Goal: Task Accomplishment & Management: Use online tool/utility

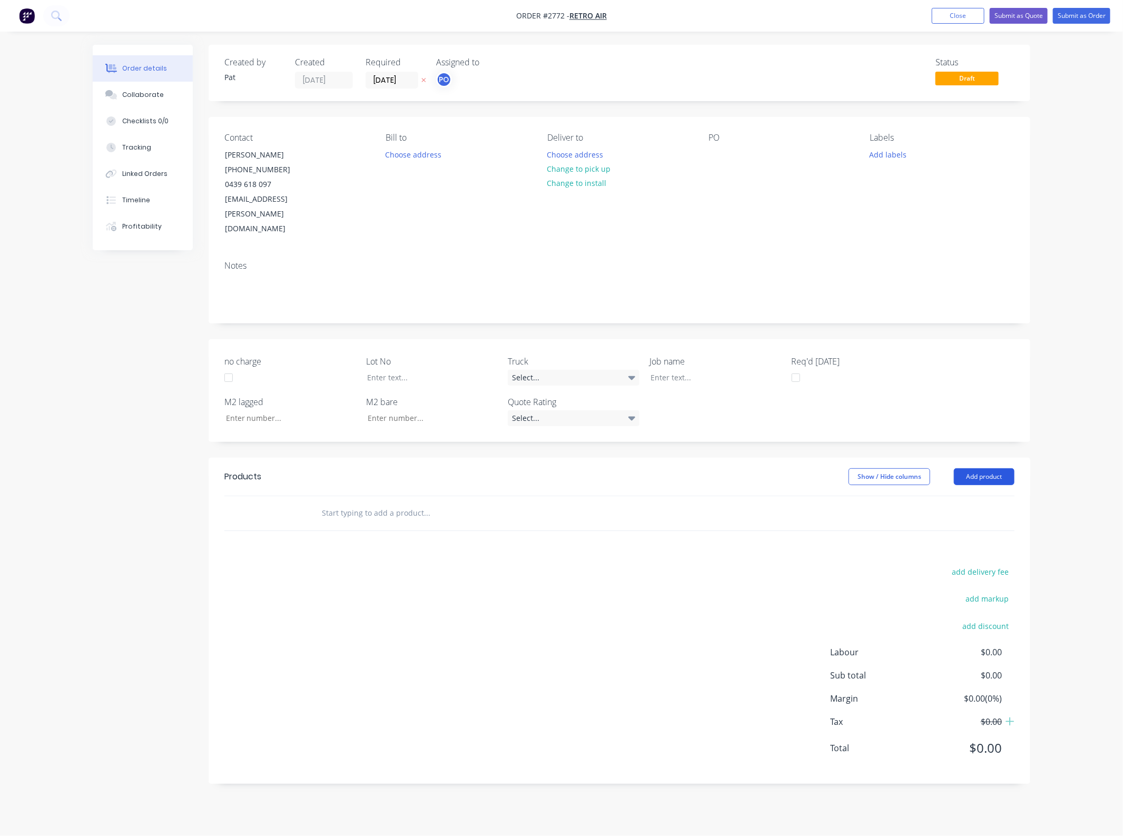
click at [988, 468] on button "Add product" at bounding box center [984, 476] width 61 height 17
click at [968, 517] on div "Basic product" at bounding box center [964, 524] width 81 height 15
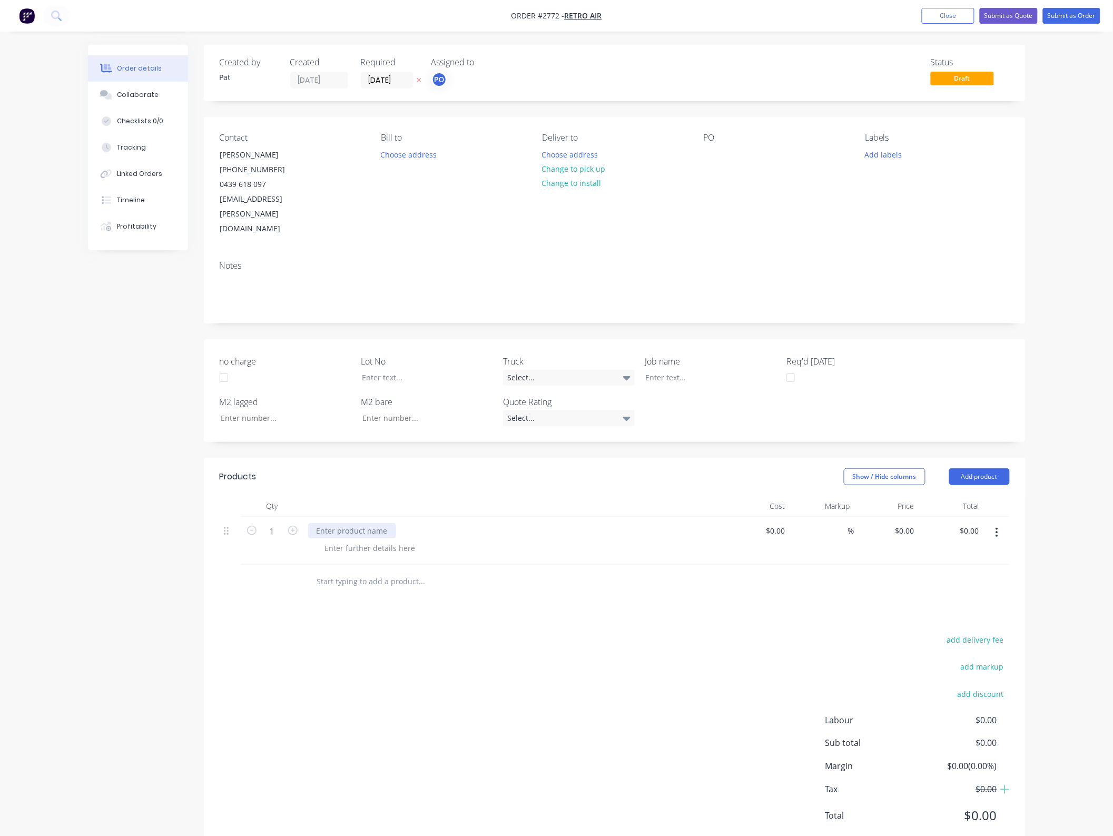
click at [332, 523] on div at bounding box center [352, 530] width 88 height 15
click at [716, 151] on div at bounding box center [712, 154] width 17 height 15
click at [971, 523] on input "0.00" at bounding box center [971, 530] width 24 height 15
type input "11300.00"
type input "$11,300.00"
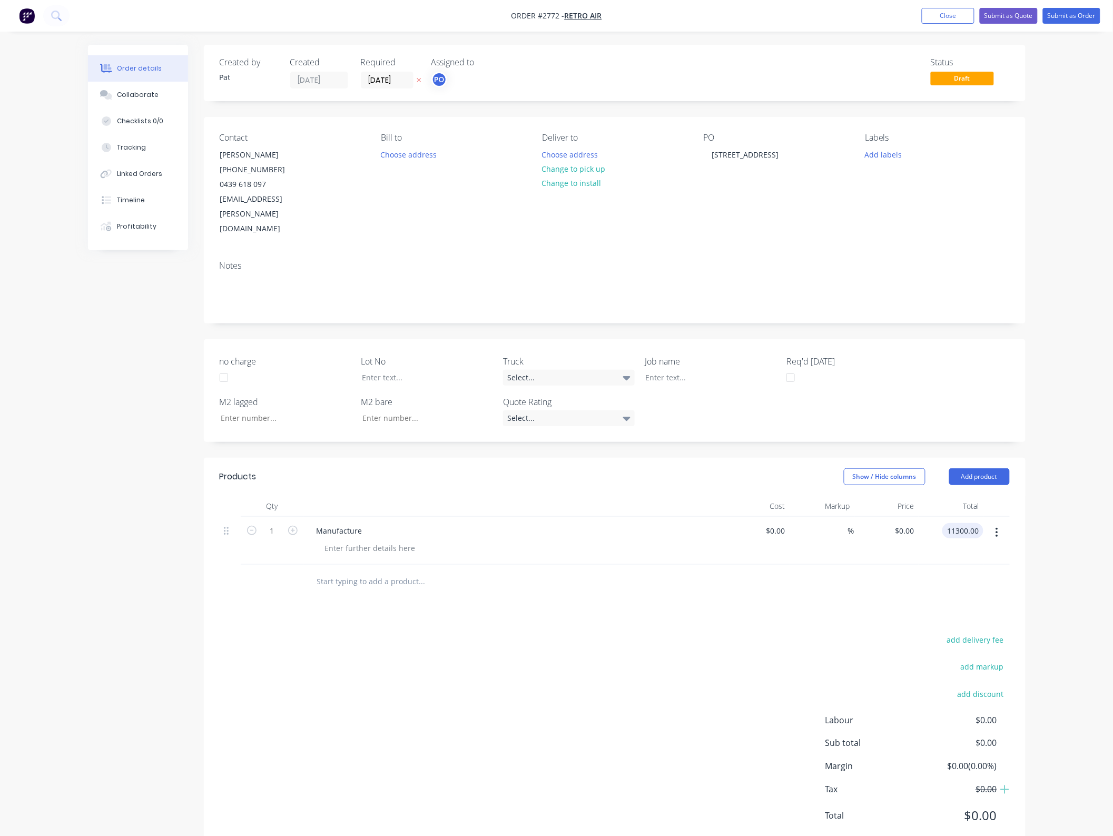
type input "$11,300.00"
drag, startPoint x: 785, startPoint y: 644, endPoint x: 637, endPoint y: 574, distance: 163.1
click at [785, 640] on div "add delivery fee add markup add discount Labour $0.00 Sub total $0.00 Margin $0…" at bounding box center [615, 734] width 790 height 203
click at [993, 9] on button "Submit as Quote" at bounding box center [1009, 16] width 58 height 16
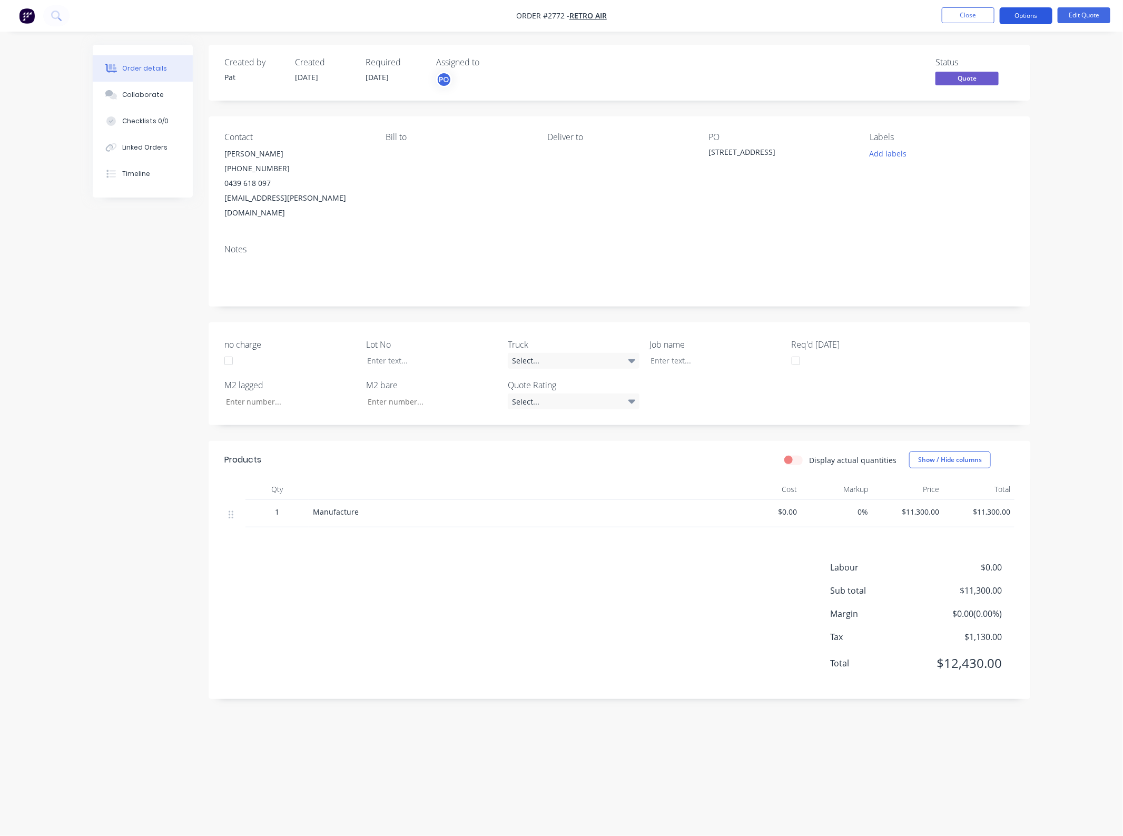
click at [1013, 17] on button "Options" at bounding box center [1026, 15] width 53 height 17
click at [993, 62] on div "Quote" at bounding box center [994, 63] width 97 height 15
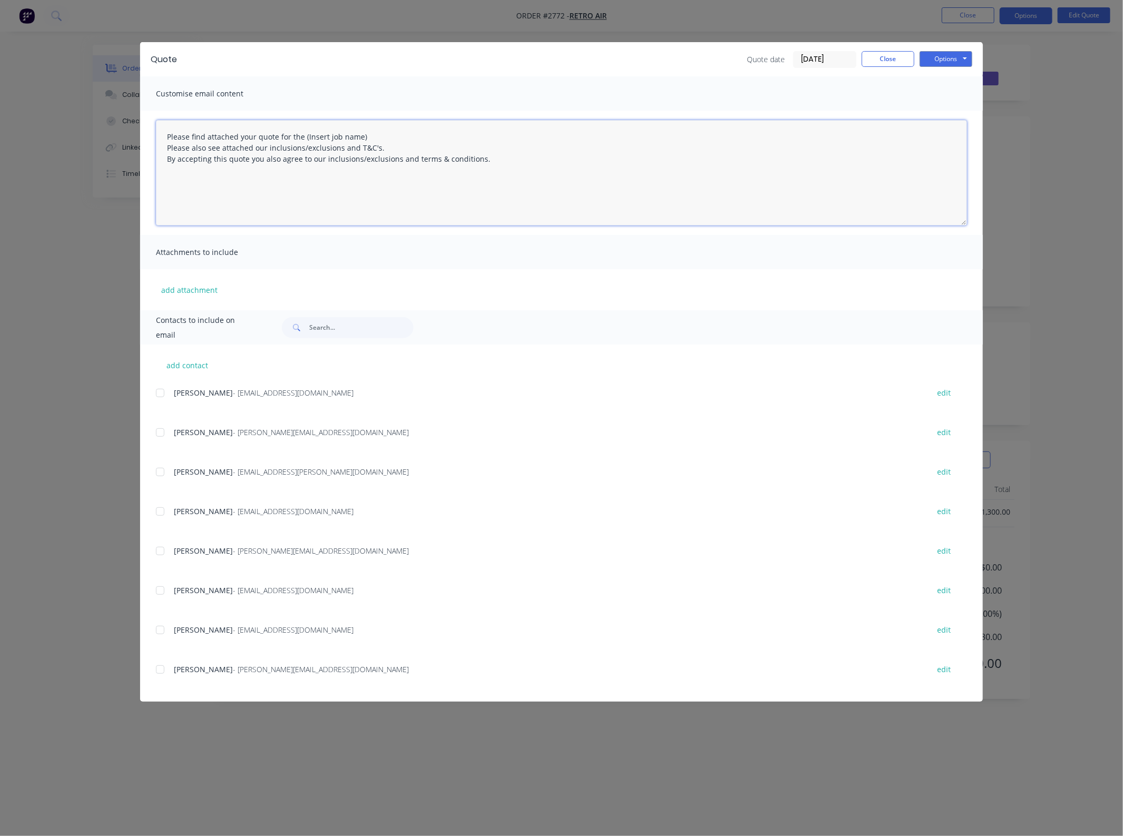
drag, startPoint x: 378, startPoint y: 127, endPoint x: 303, endPoint y: 130, distance: 74.3
click at [303, 130] on textarea "Please find attached your quote for the (Insert job name) Please also see attac…" at bounding box center [561, 172] width 811 height 105
click at [164, 478] on div at bounding box center [160, 471] width 21 height 21
click at [185, 296] on button "add attachment" at bounding box center [189, 290] width 67 height 16
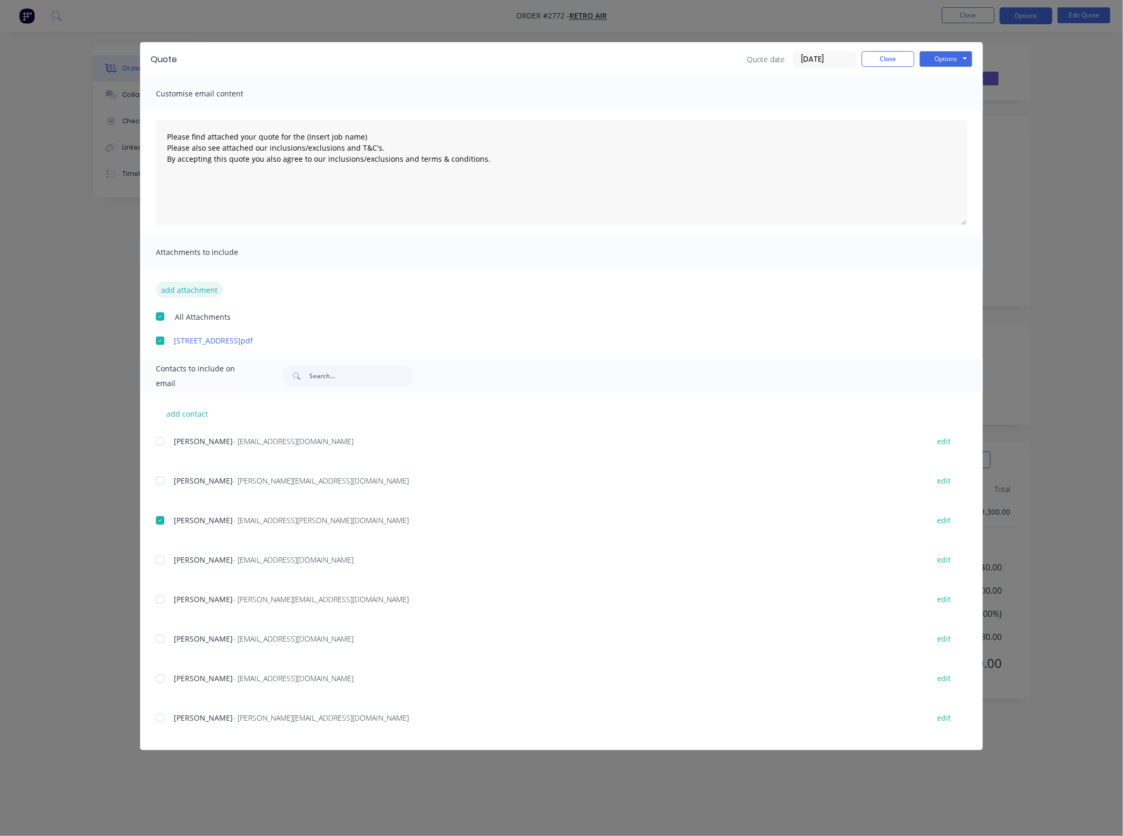
click at [192, 290] on button "add attachment" at bounding box center [189, 290] width 67 height 16
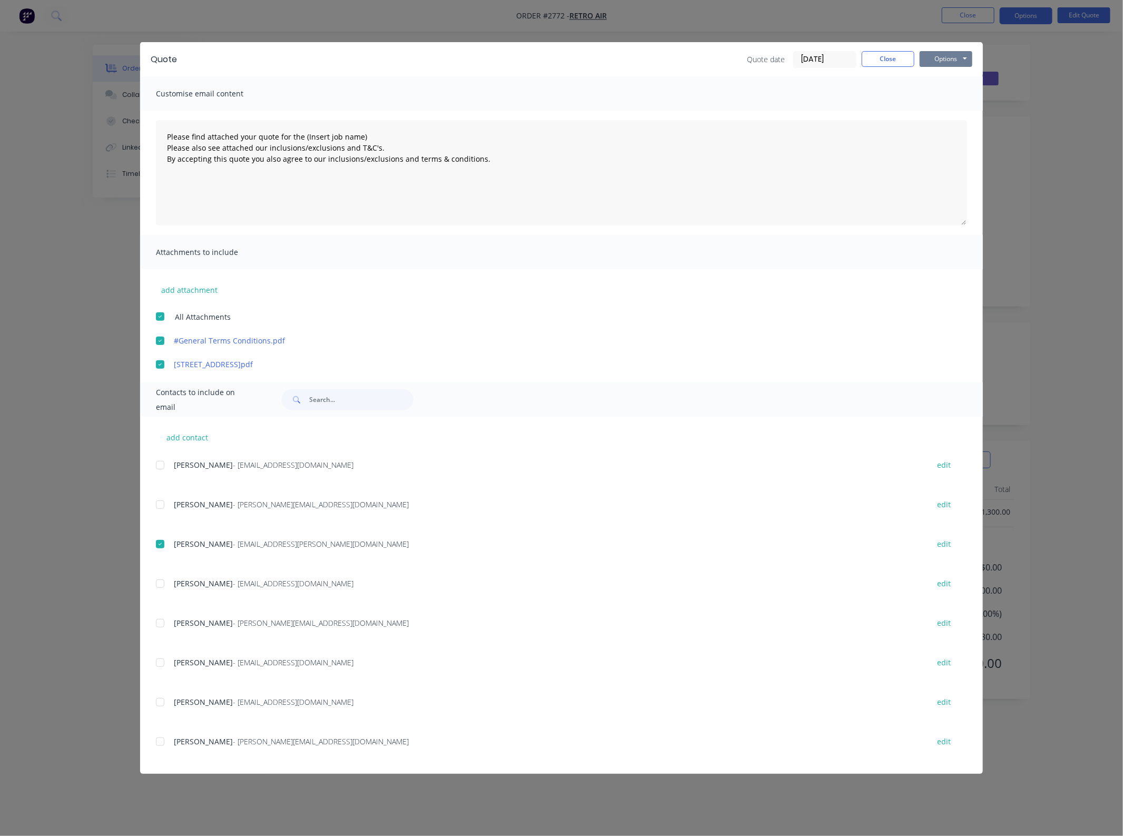
click at [949, 62] on button "Options" at bounding box center [946, 59] width 53 height 16
drag, startPoint x: 399, startPoint y: 133, endPoint x: 303, endPoint y: 132, distance: 95.9
click at [303, 132] on textarea "Please find attached your quote for the (Insert job name) Please also see attac…" at bounding box center [561, 172] width 811 height 105
click at [957, 63] on button "Options" at bounding box center [946, 59] width 53 height 16
click at [963, 114] on button "Email" at bounding box center [953, 112] width 67 height 17
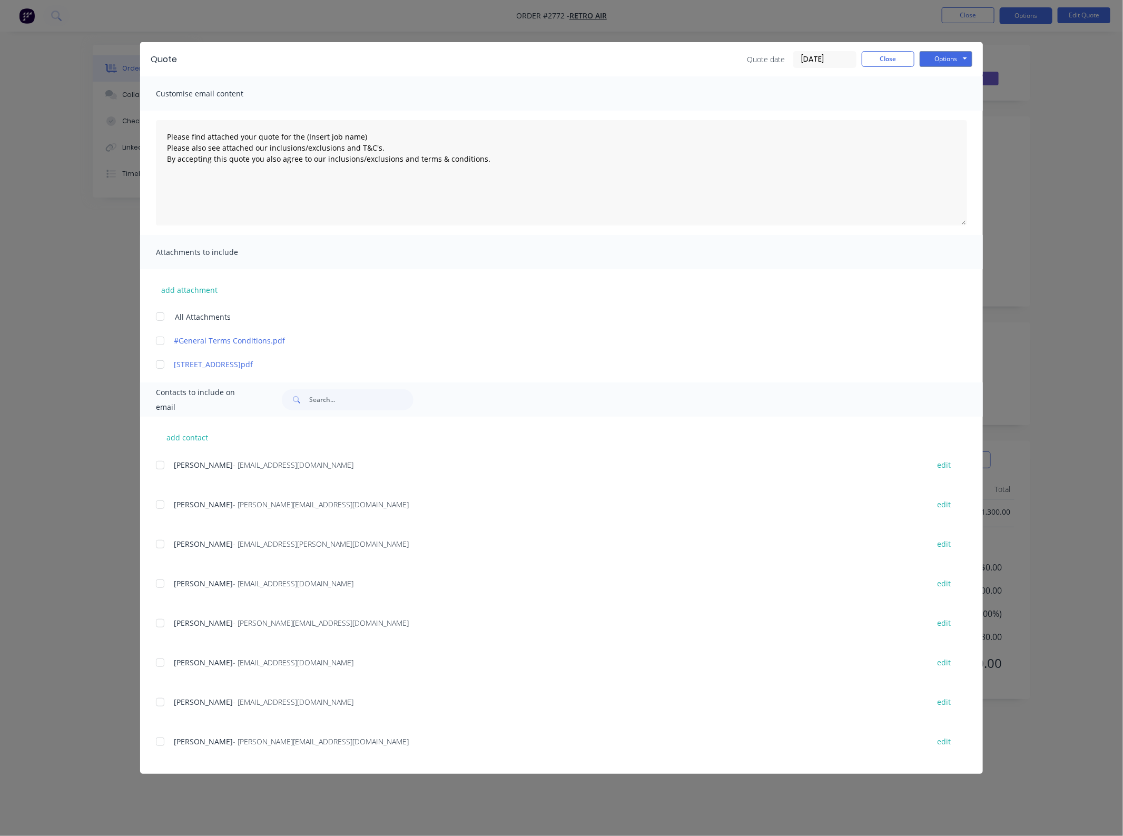
type textarea "Please find attached your quote for the (Insert job name) Please also see attac…"
click at [875, 69] on div "Quote Quote date [DATE] Close Options Preview Print Email" at bounding box center [561, 59] width 843 height 34
click at [881, 62] on button "Close" at bounding box center [888, 59] width 53 height 16
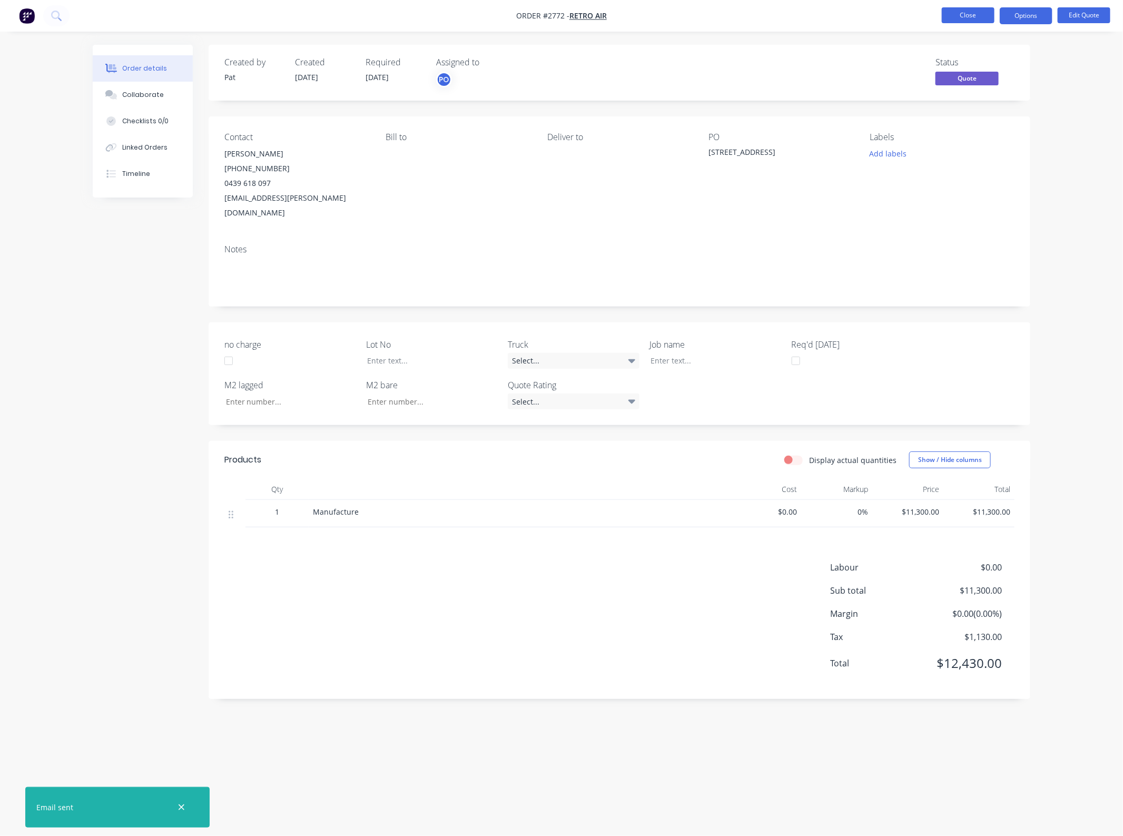
click at [957, 17] on button "Close" at bounding box center [968, 15] width 53 height 16
